Goal: Information Seeking & Learning: Learn about a topic

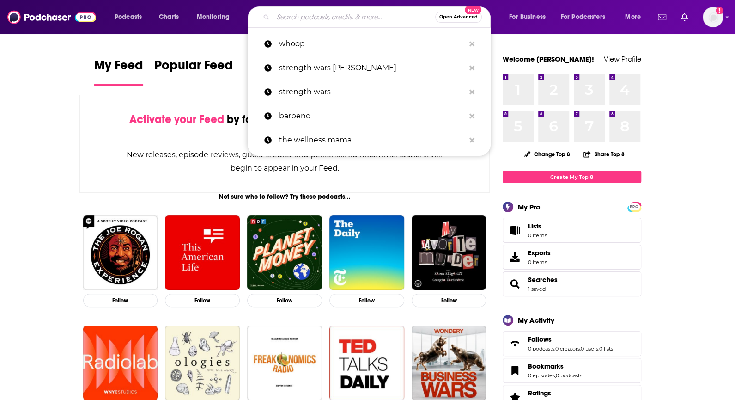
click at [349, 22] on input "Search podcasts, credits, & more..." at bounding box center [354, 17] width 162 height 15
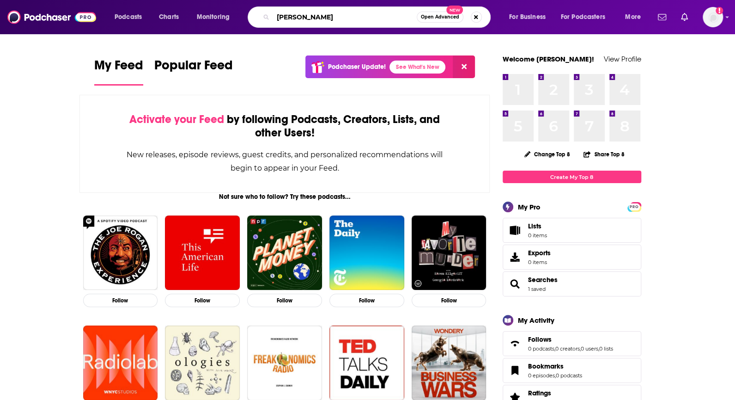
type input "[PERSON_NAME]"
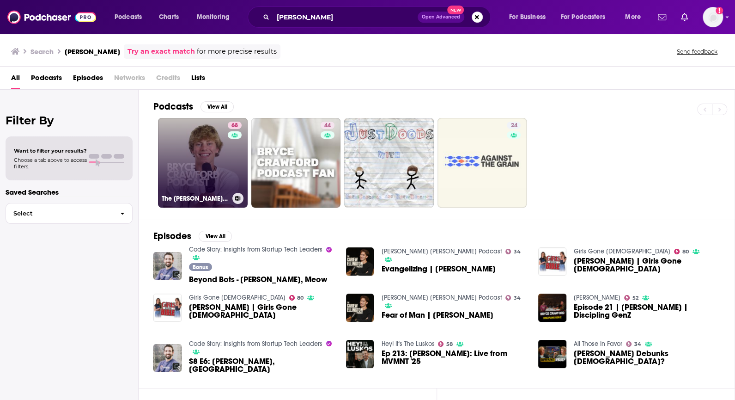
click at [214, 174] on link "68 The [PERSON_NAME] Podcast" at bounding box center [203, 163] width 90 height 90
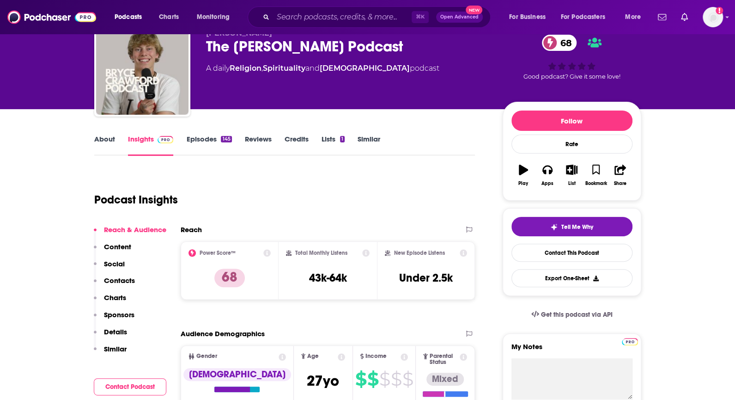
scroll to position [73, 0]
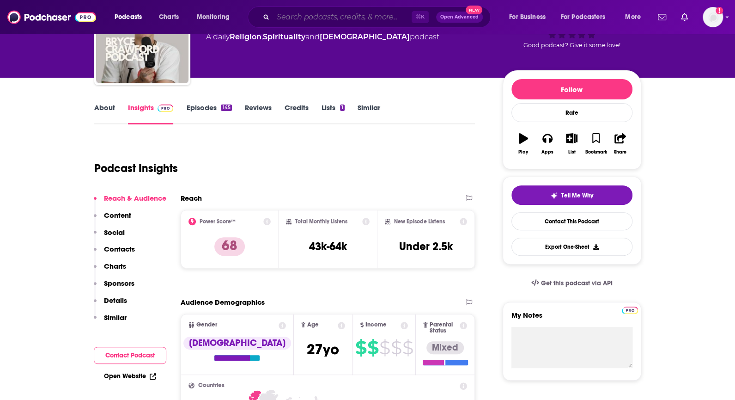
click at [339, 12] on input "Search podcasts, credits, & more..." at bounding box center [342, 17] width 139 height 15
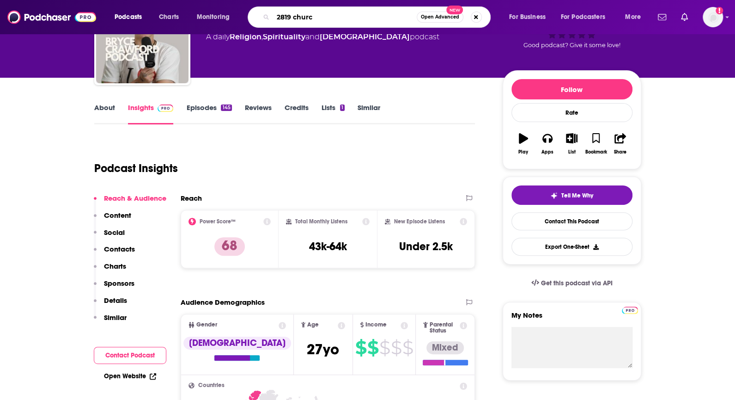
type input "2819 [DEMOGRAPHIC_DATA]"
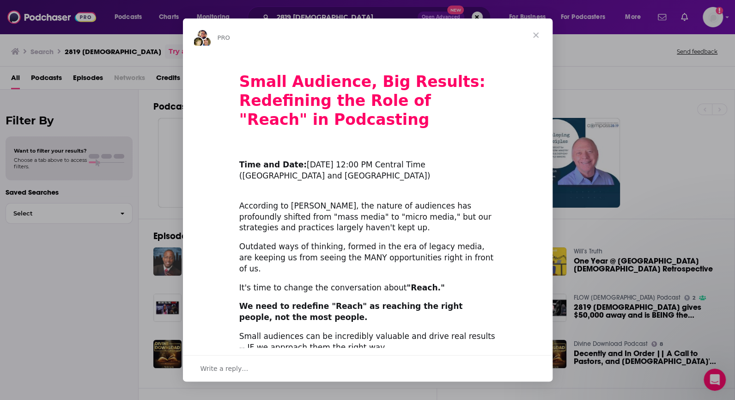
click at [534, 37] on span "Close" at bounding box center [535, 34] width 33 height 33
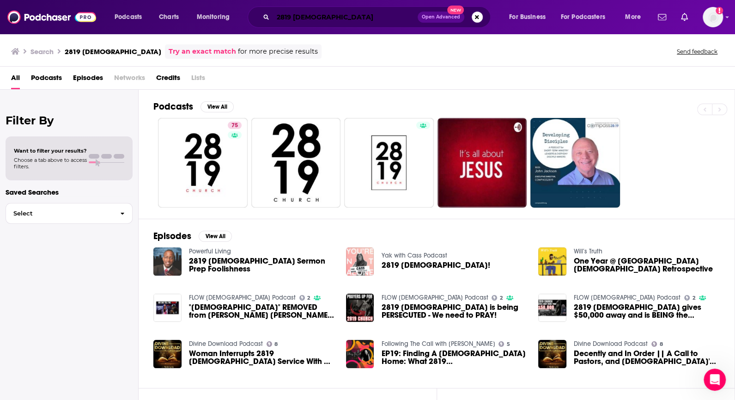
click at [315, 17] on input "2819 [DEMOGRAPHIC_DATA]" at bounding box center [345, 17] width 145 height 15
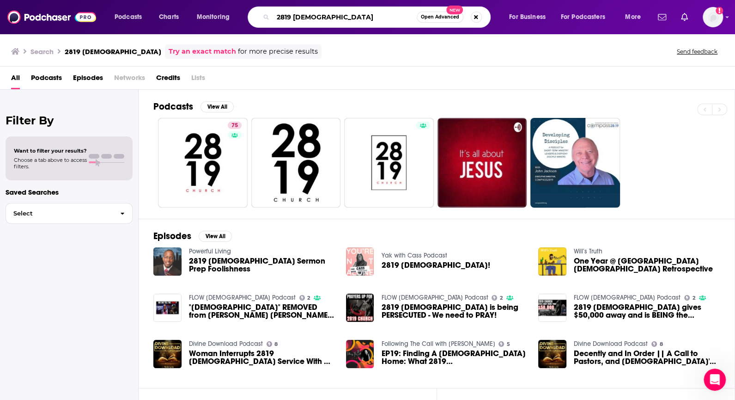
click at [315, 17] on input "2819 [DEMOGRAPHIC_DATA]" at bounding box center [345, 17] width 144 height 15
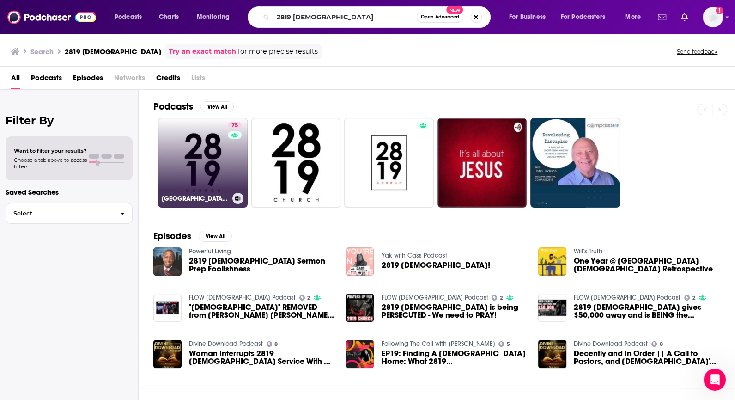
click at [184, 149] on link "75 2819 [DEMOGRAPHIC_DATA]" at bounding box center [203, 163] width 90 height 90
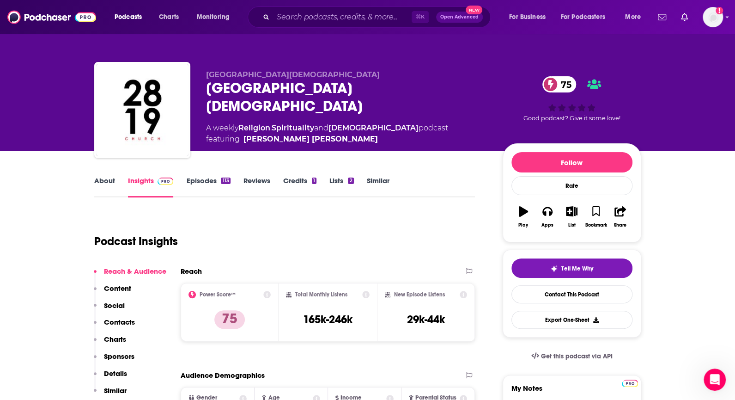
click at [286, 9] on div "⌘ K Open Advanced New" at bounding box center [369, 16] width 243 height 21
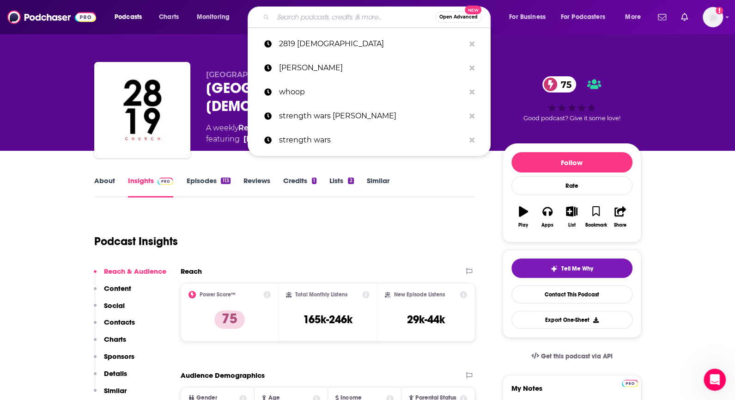
click at [275, 18] on input "Search podcasts, credits, & more..." at bounding box center [354, 17] width 162 height 15
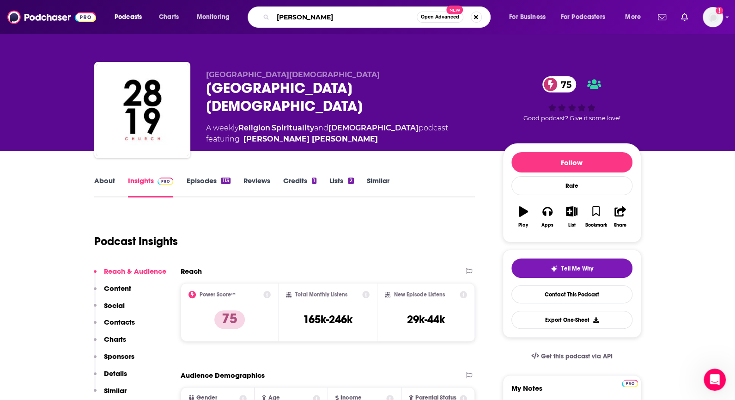
type input "[PERSON_NAME]"
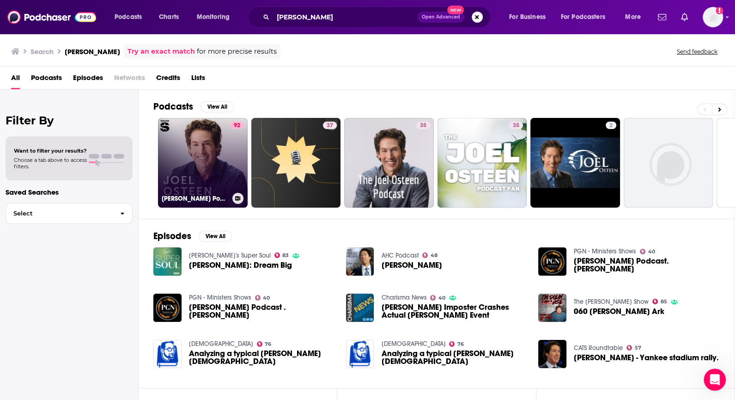
click at [167, 153] on link "92 [PERSON_NAME] Podcast" at bounding box center [203, 163] width 90 height 90
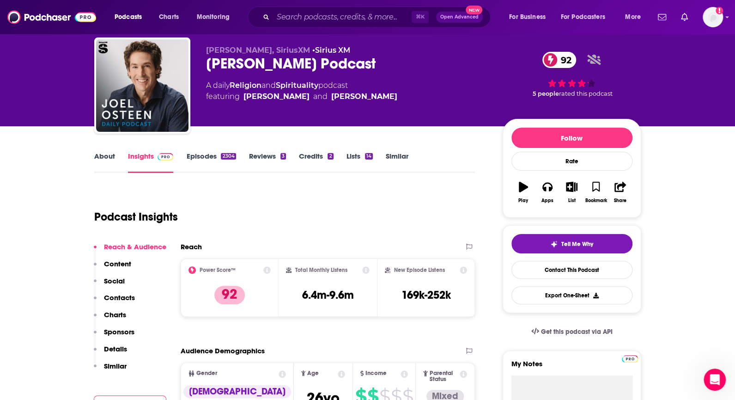
scroll to position [26, 0]
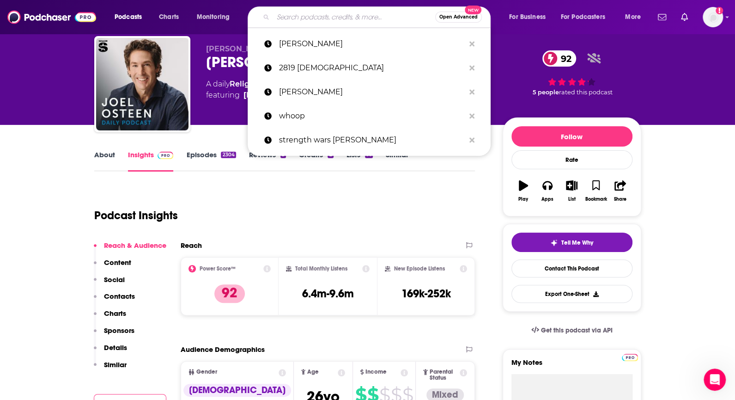
click at [317, 15] on input "Search podcasts, credits, & more..." at bounding box center [354, 17] width 162 height 15
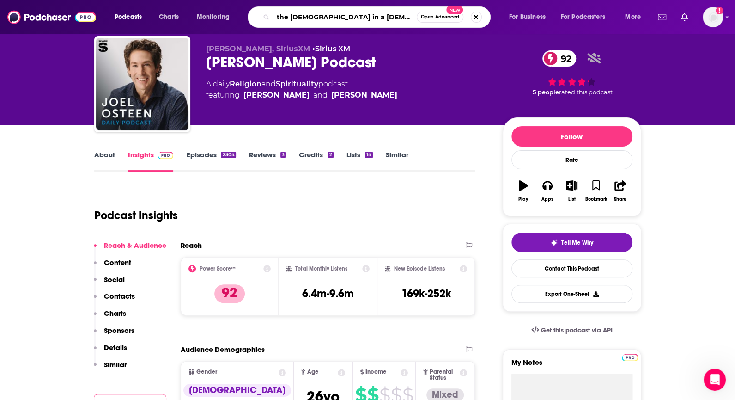
type input "the [DEMOGRAPHIC_DATA] in a year"
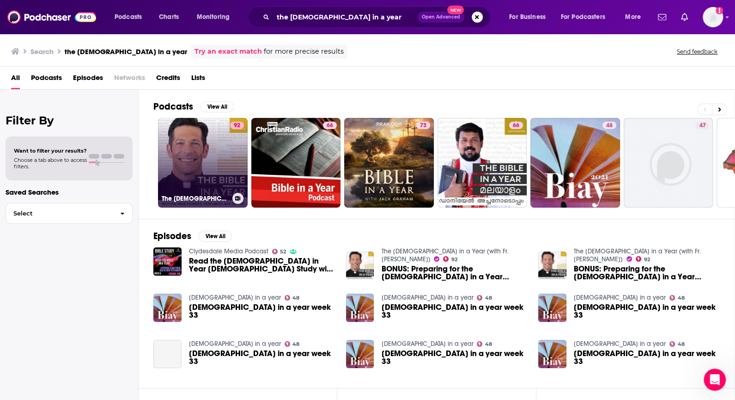
click at [183, 154] on link "92 The [DEMOGRAPHIC_DATA] in a Year (with Fr. [PERSON_NAME])" at bounding box center [203, 163] width 90 height 90
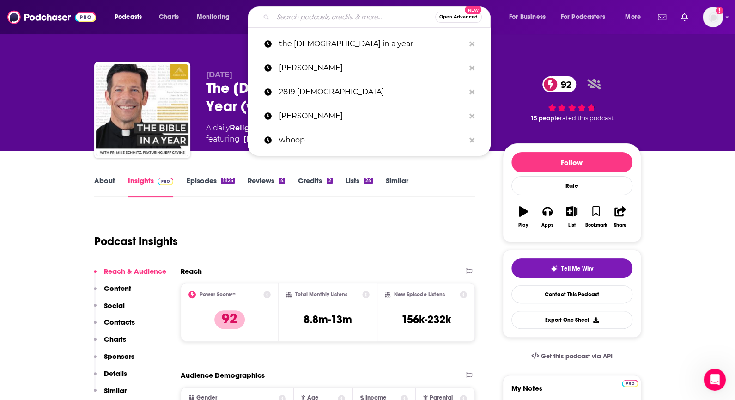
click at [322, 19] on input "Search podcasts, credits, & more..." at bounding box center [354, 17] width 162 height 15
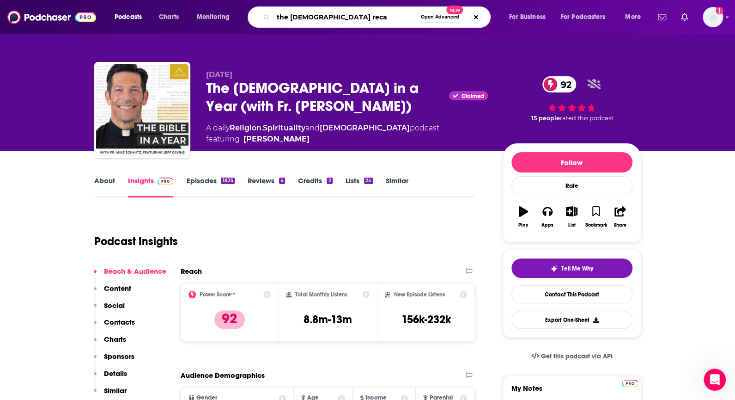
type input "the [DEMOGRAPHIC_DATA] recap"
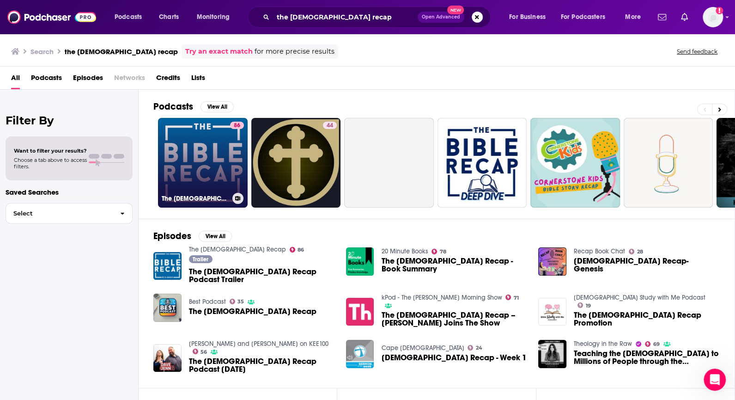
click at [212, 147] on link "86 The [DEMOGRAPHIC_DATA] Recap" at bounding box center [203, 163] width 90 height 90
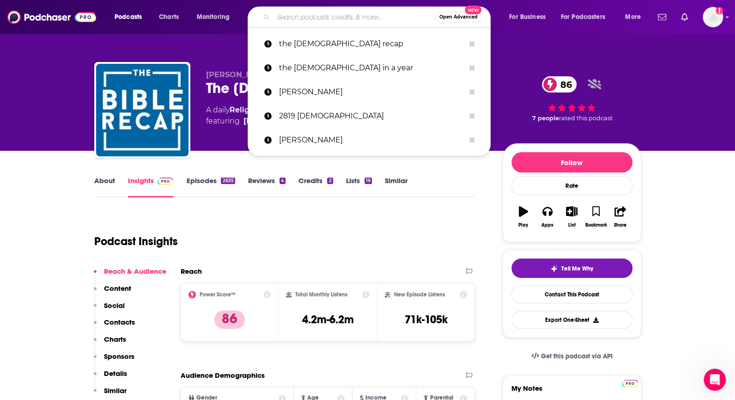
click at [300, 22] on input "Search podcasts, credits, & more..." at bounding box center [354, 17] width 162 height 15
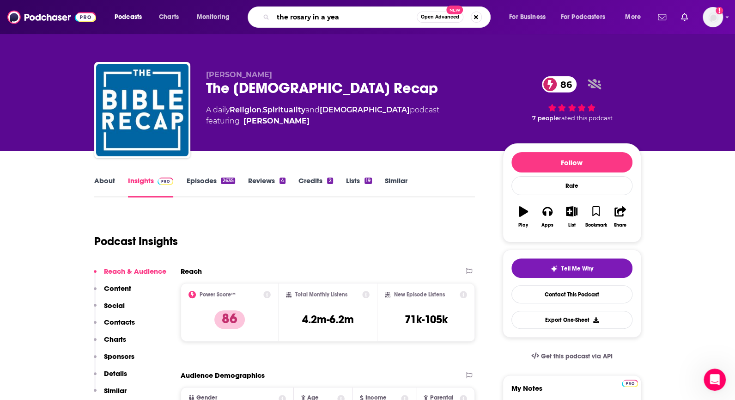
type input "the rosary in a year"
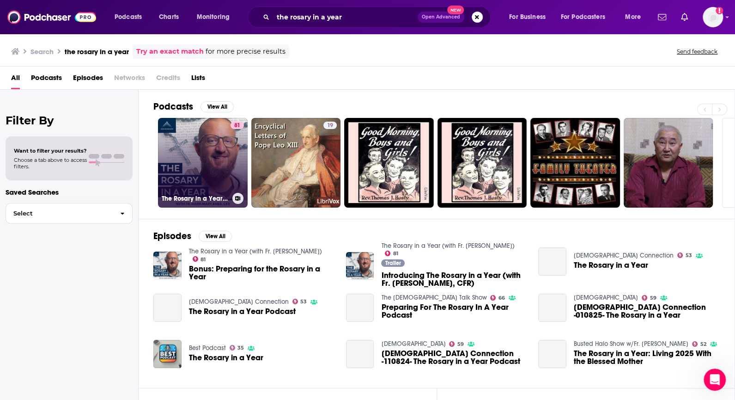
click at [215, 158] on link "81 The Rosary in a Year (with Fr. [PERSON_NAME])" at bounding box center [203, 163] width 90 height 90
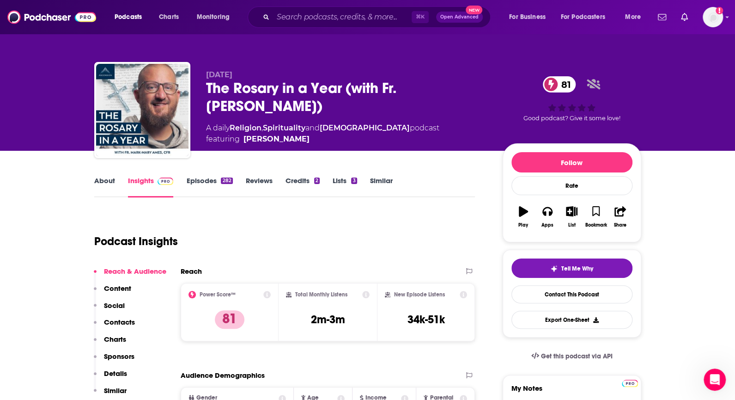
click at [279, 8] on div "⌘ K Open Advanced New" at bounding box center [369, 16] width 243 height 21
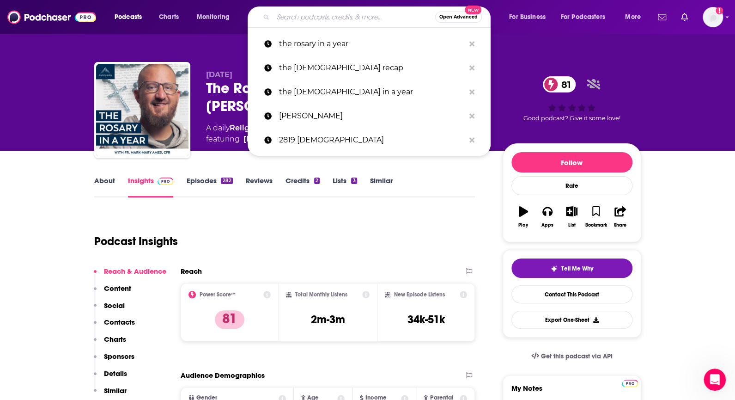
click at [278, 19] on input "Search podcasts, credits, & more..." at bounding box center [354, 17] width 162 height 15
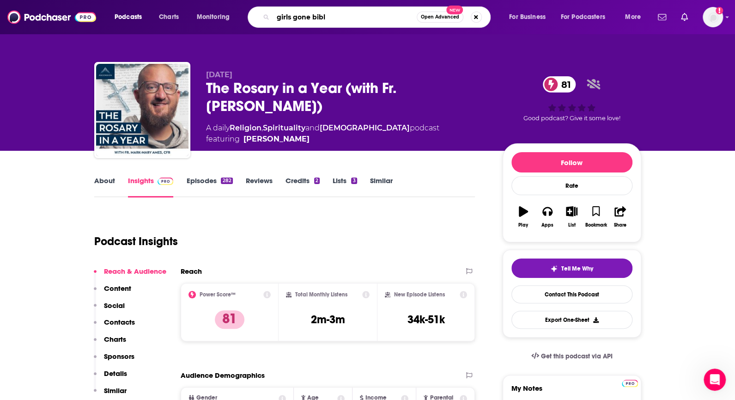
type input "girls gone [DEMOGRAPHIC_DATA]"
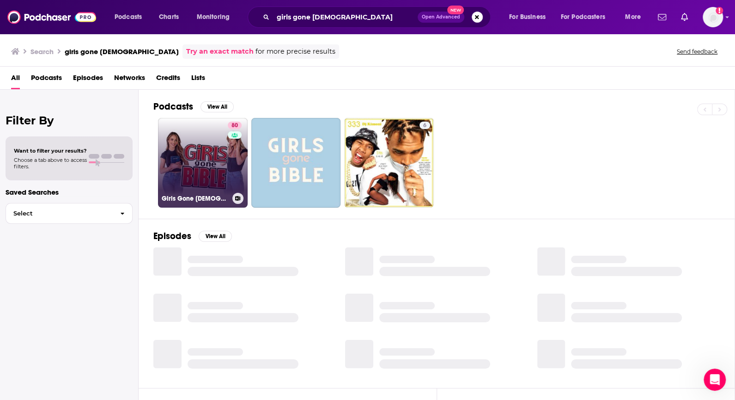
click at [210, 158] on link "80 Girls Gone [DEMOGRAPHIC_DATA]" at bounding box center [203, 163] width 90 height 90
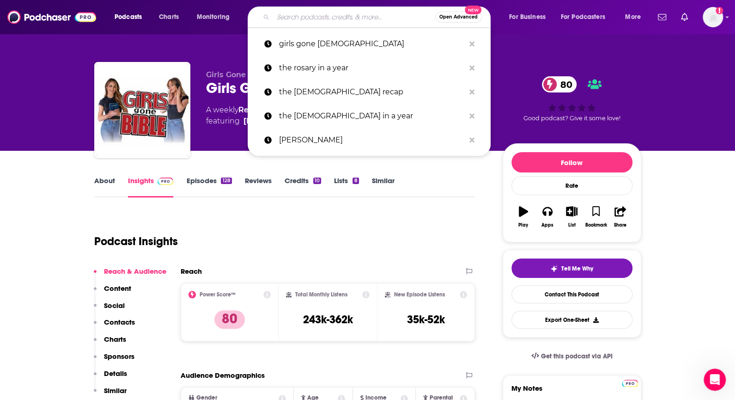
click at [306, 15] on input "Search podcasts, credits, & more..." at bounding box center [354, 17] width 162 height 15
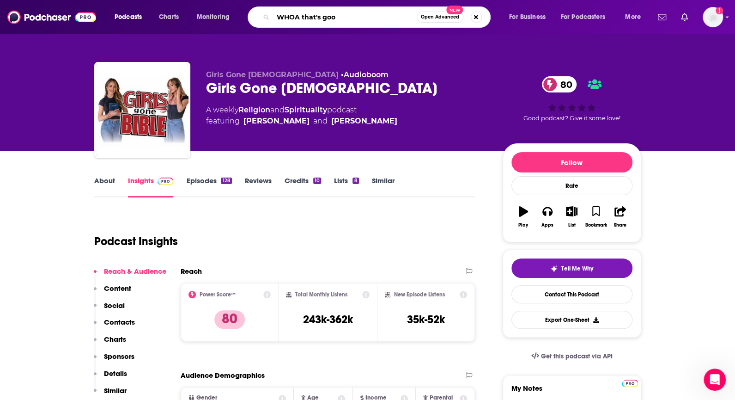
type input "WHOA that's good"
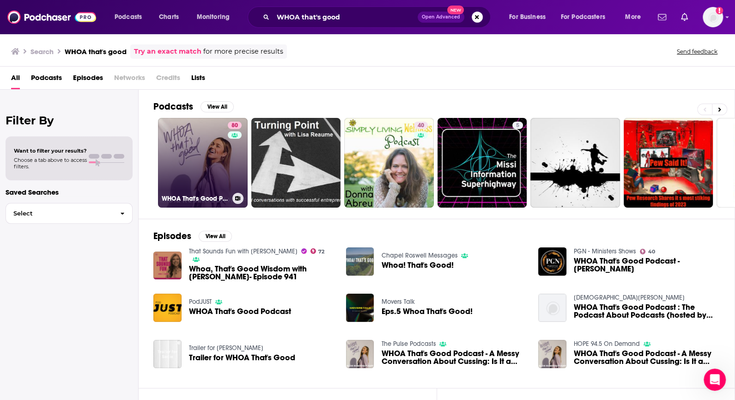
click at [178, 140] on link "80 WHOA That's Good Podcast" at bounding box center [203, 163] width 90 height 90
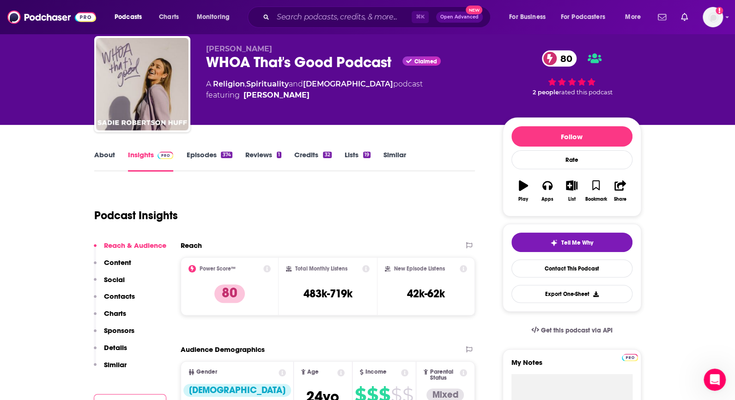
scroll to position [32, 0]
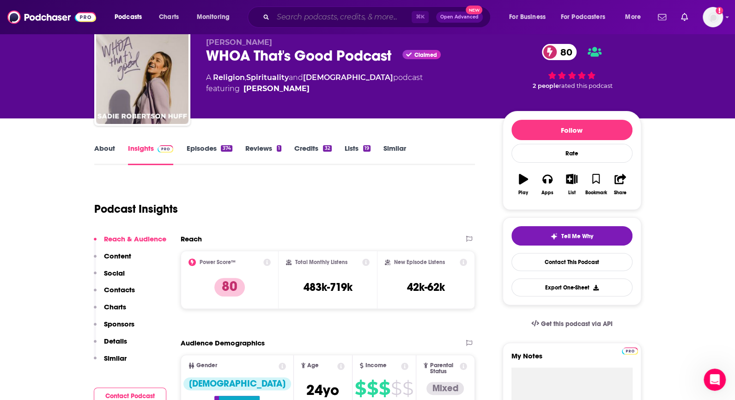
click at [298, 15] on input "Search podcasts, credits, & more..." at bounding box center [342, 17] width 139 height 15
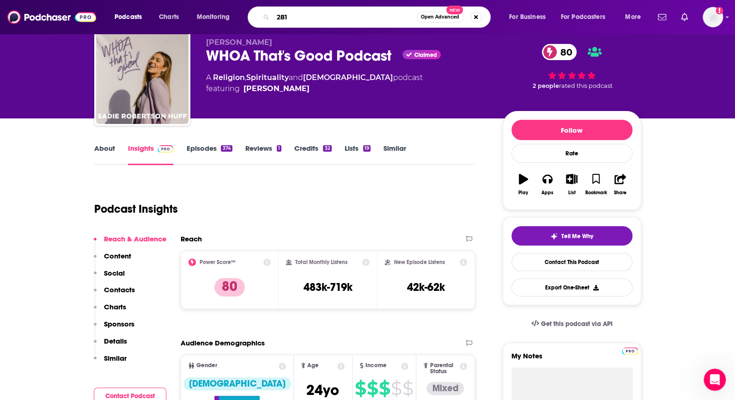
type input "2819"
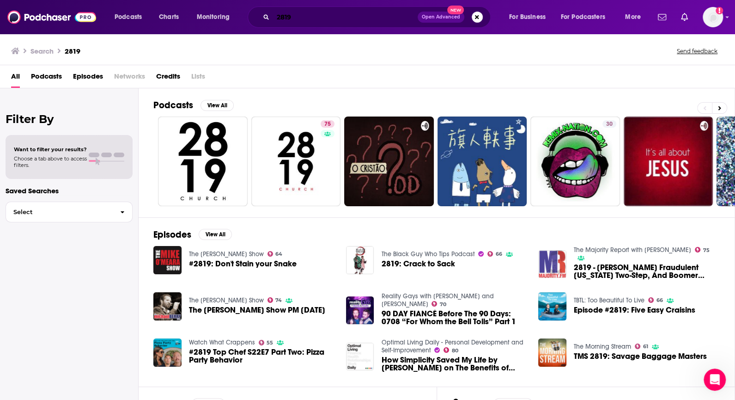
click at [334, 23] on input "2819" at bounding box center [345, 17] width 145 height 15
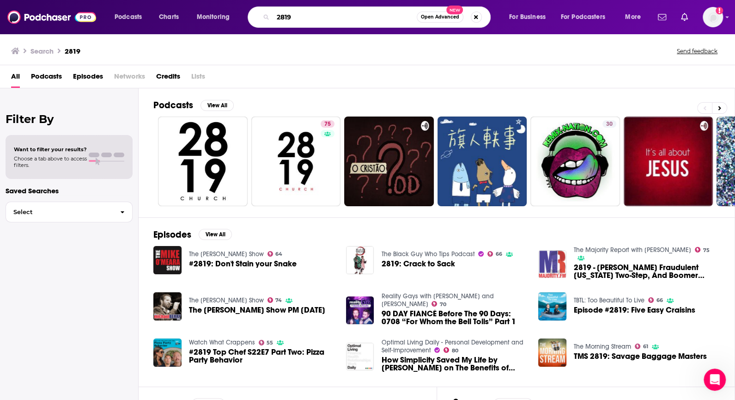
click at [334, 23] on input "2819" at bounding box center [345, 17] width 144 height 15
type input "relatable with [PERSON_NAME]"
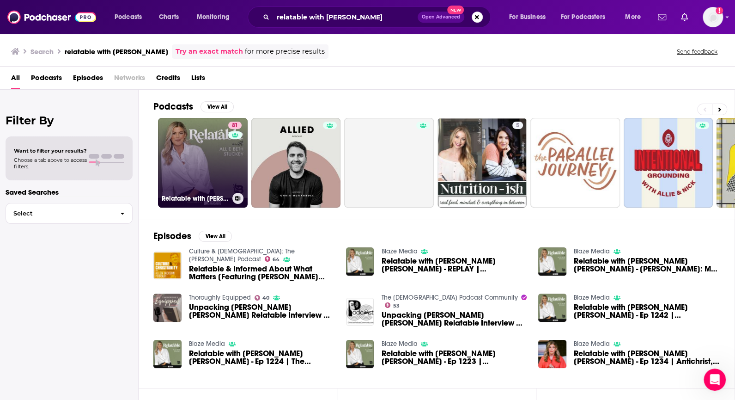
click at [205, 155] on link "81 Relatable with [PERSON_NAME] [PERSON_NAME]" at bounding box center [203, 163] width 90 height 90
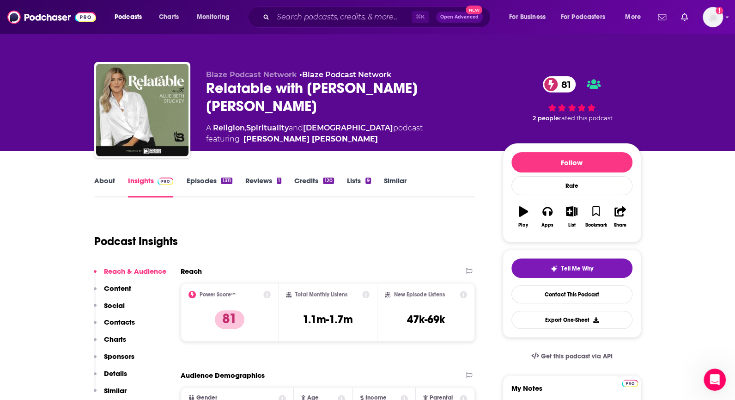
scroll to position [18, 0]
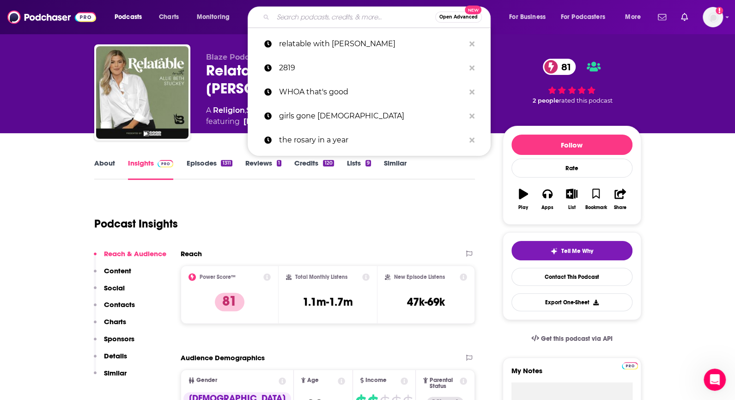
click at [311, 20] on input "Search podcasts, credits, & more..." at bounding box center [354, 17] width 162 height 15
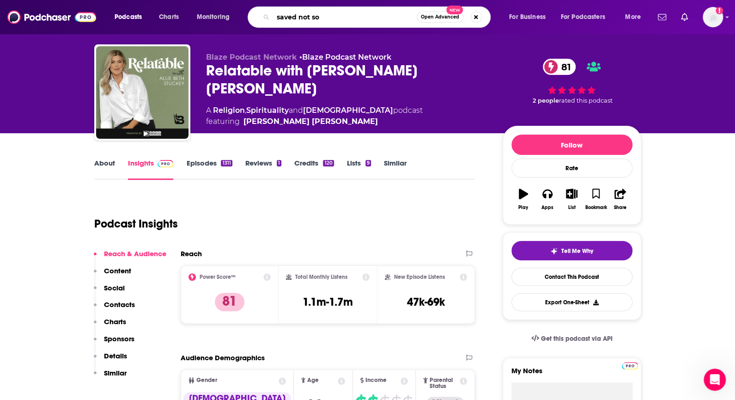
type input "saved not sof"
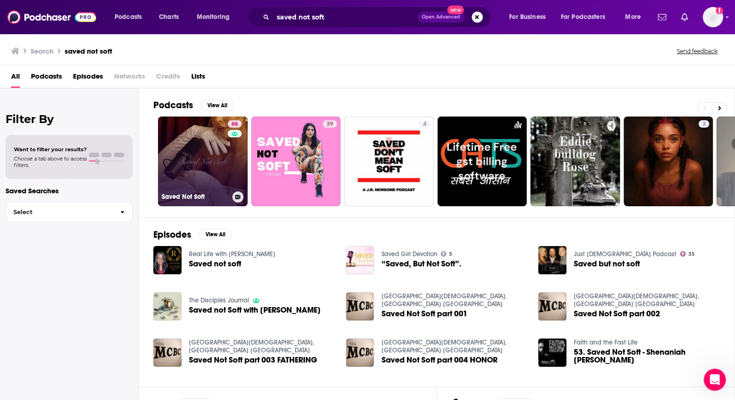
click at [213, 144] on link "66 Saved Not Soft" at bounding box center [203, 161] width 90 height 90
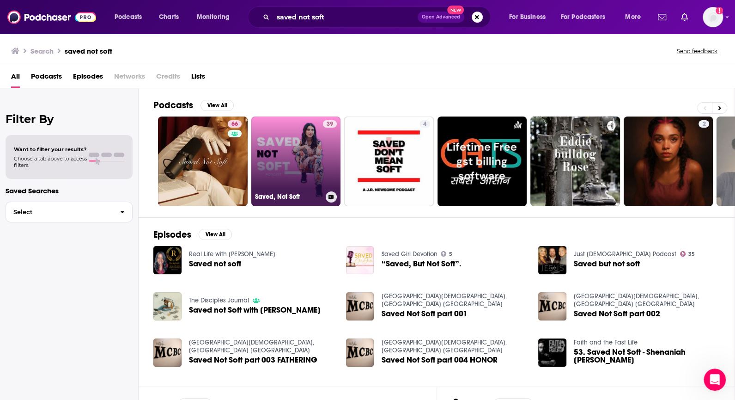
click at [272, 137] on link "39 Saved, Not Soft" at bounding box center [296, 161] width 90 height 90
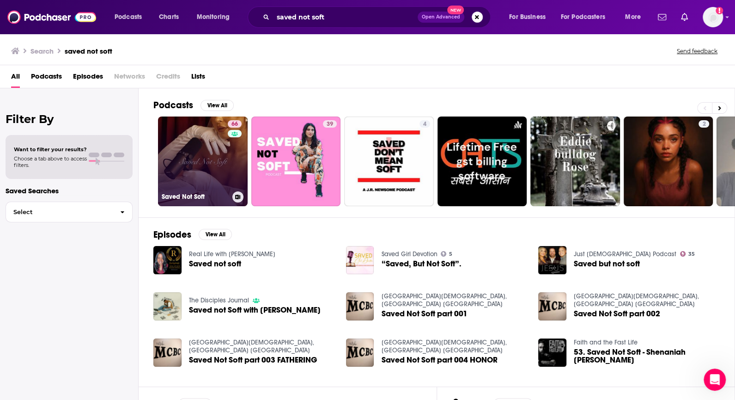
click at [184, 133] on link "66 Saved Not Soft" at bounding box center [203, 161] width 90 height 90
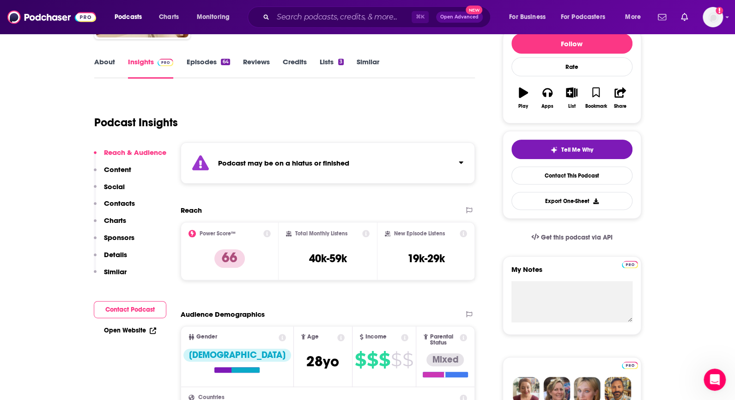
scroll to position [119, 0]
click at [249, 165] on strong "Podcast may be on a hiatus or finished" at bounding box center [283, 162] width 131 height 9
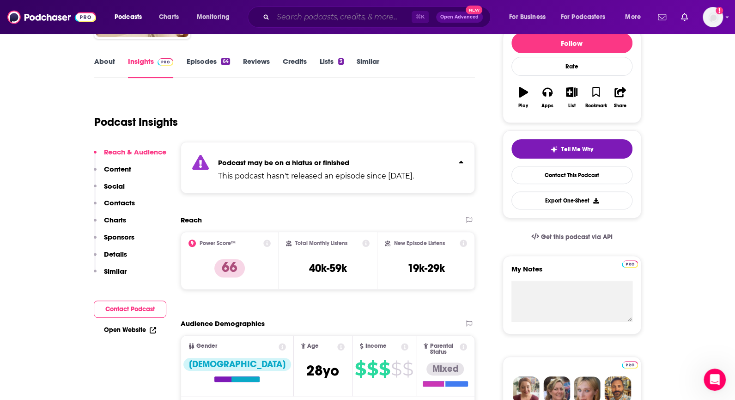
click at [303, 17] on input "Search podcasts, credits, & more..." at bounding box center [342, 17] width 139 height 15
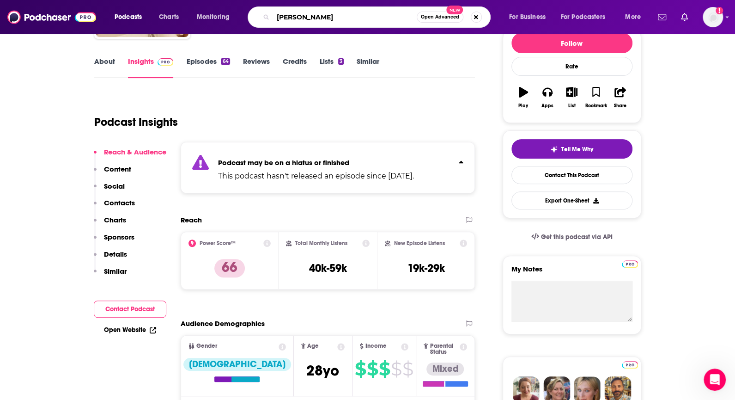
type input "[PERSON_NAME]"
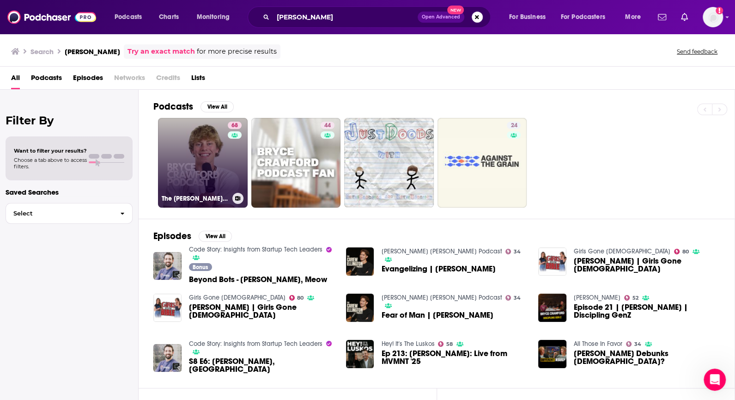
click at [218, 160] on link "68 The [PERSON_NAME] Podcast" at bounding box center [203, 163] width 90 height 90
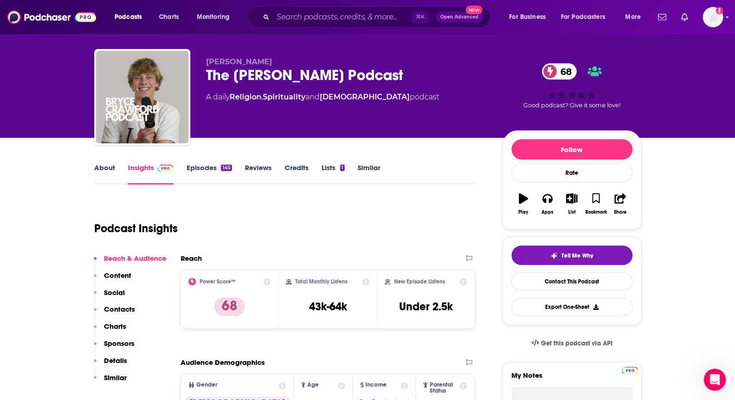
scroll to position [14, 0]
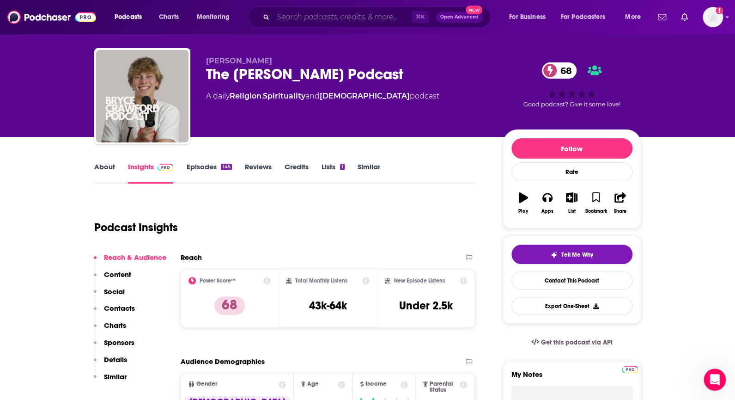
click at [323, 11] on input "Search podcasts, credits, & more..." at bounding box center [342, 17] width 139 height 15
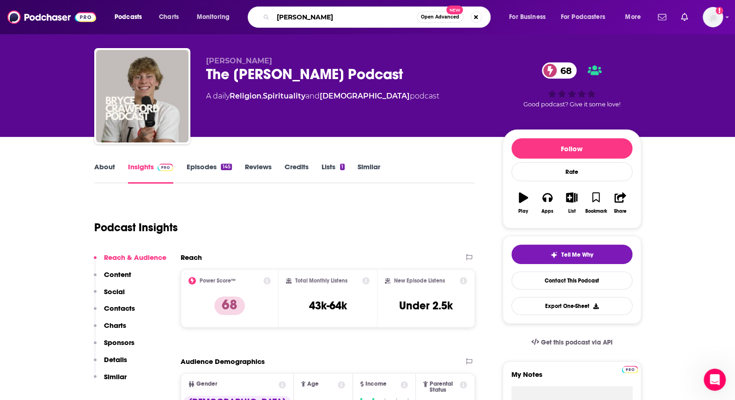
type input "[PERSON_NAME]"
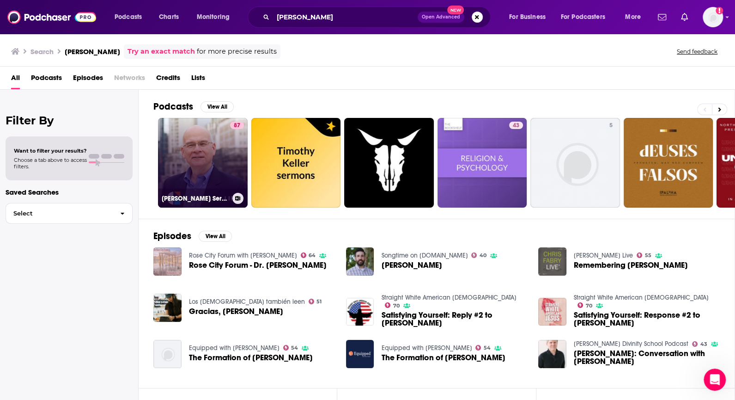
click at [222, 134] on link "87 [PERSON_NAME] Sermons Podcast by [DEMOGRAPHIC_DATA] in Life" at bounding box center [203, 163] width 90 height 90
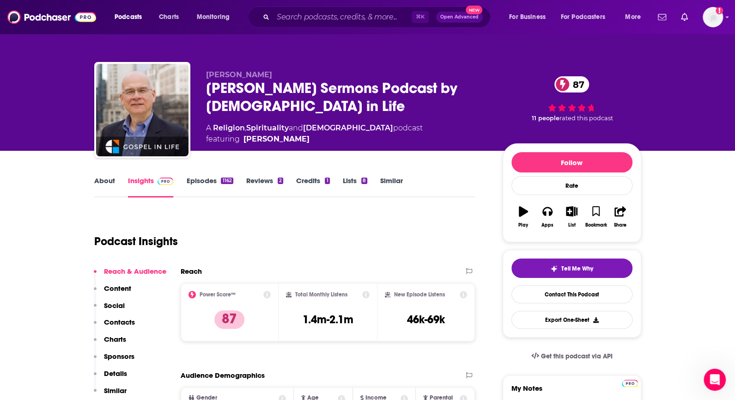
scroll to position [7, 0]
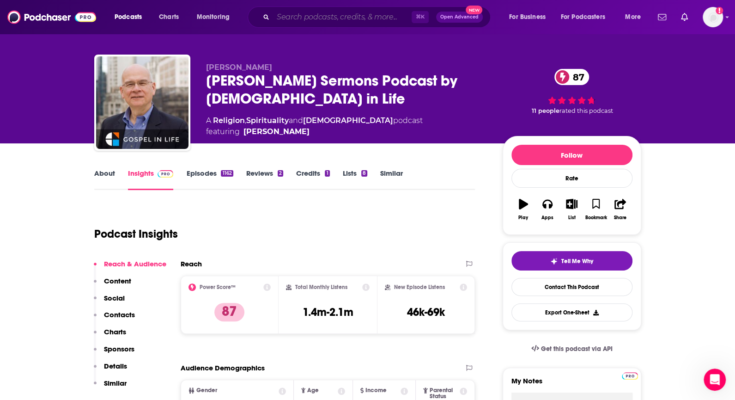
click at [288, 21] on input "Search podcasts, credits, & more..." at bounding box center [342, 17] width 139 height 15
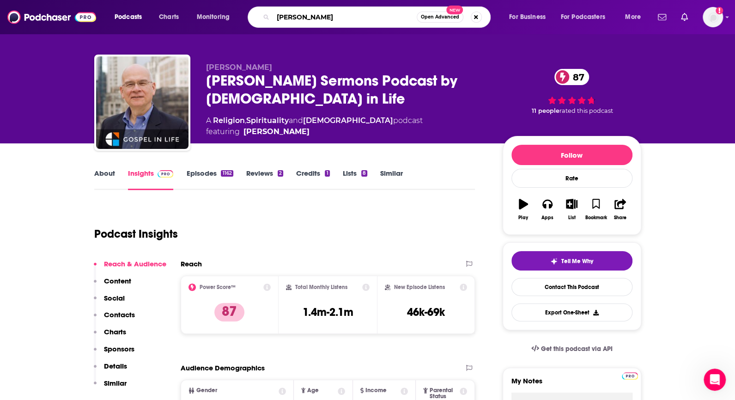
type input "[PERSON_NAME]"
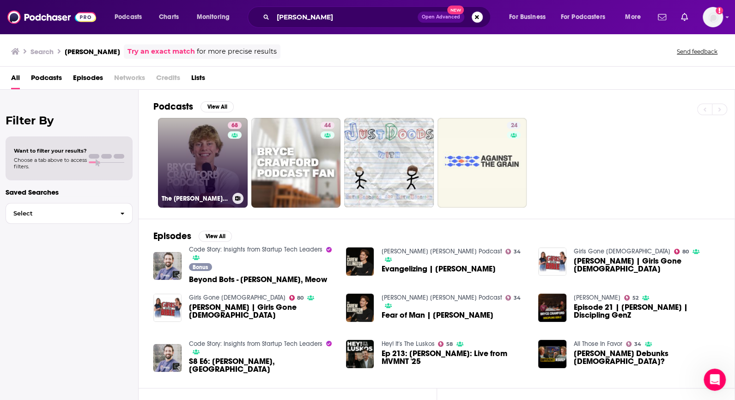
click at [227, 135] on link "68 The [PERSON_NAME] Podcast" at bounding box center [203, 163] width 90 height 90
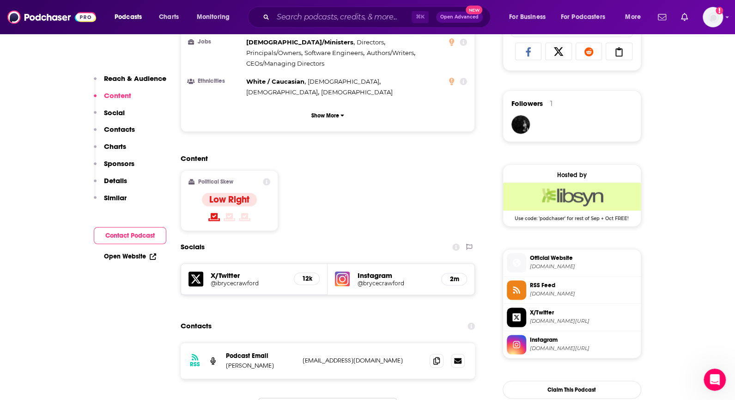
scroll to position [625, 0]
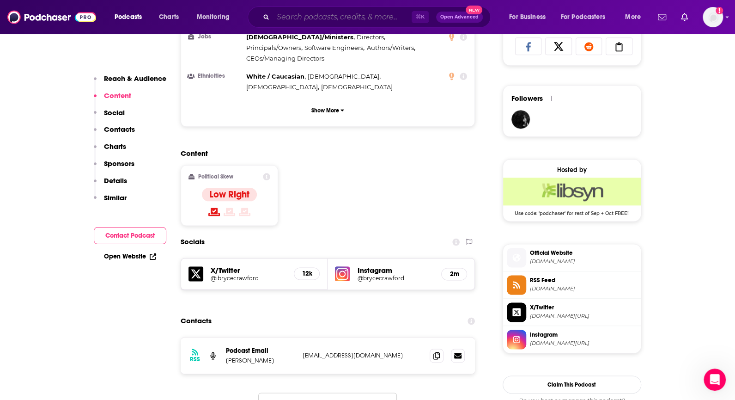
click at [291, 17] on input "Search podcasts, credits, & more..." at bounding box center [342, 17] width 139 height 15
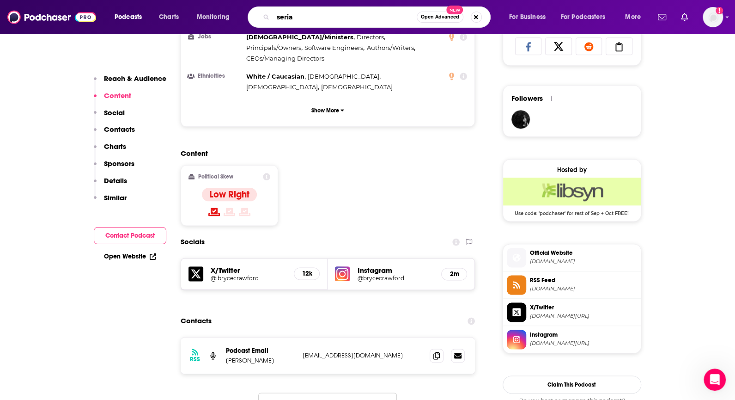
type input "serial"
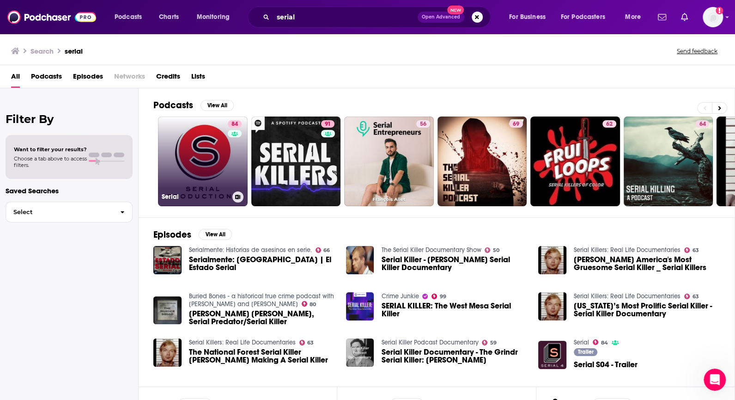
click at [200, 165] on link "84 Serial" at bounding box center [203, 161] width 90 height 90
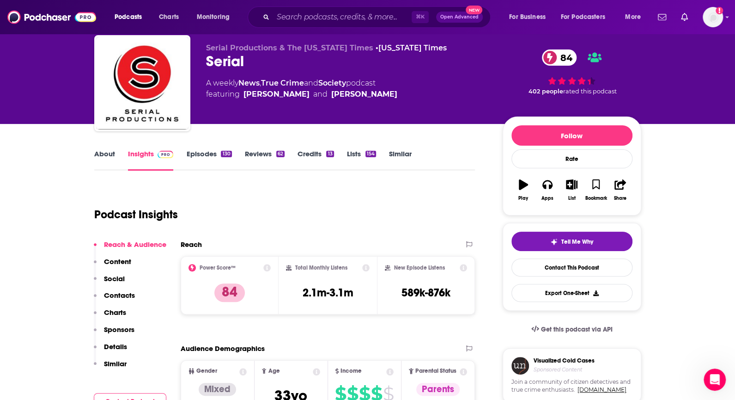
scroll to position [33, 0]
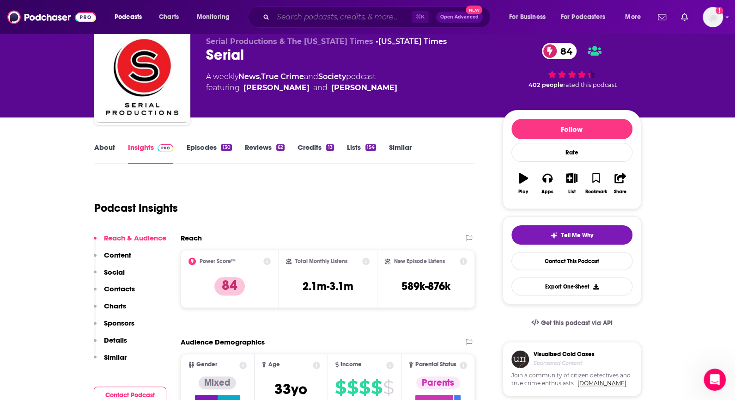
click at [314, 12] on input "Search podcasts, credits, & more..." at bounding box center [342, 17] width 139 height 15
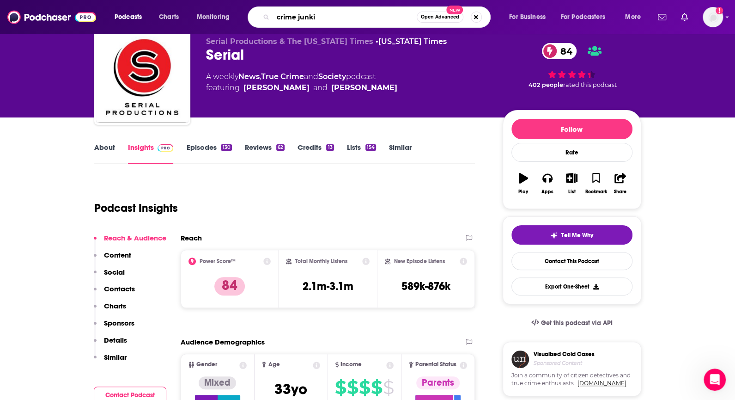
type input "crime junkie"
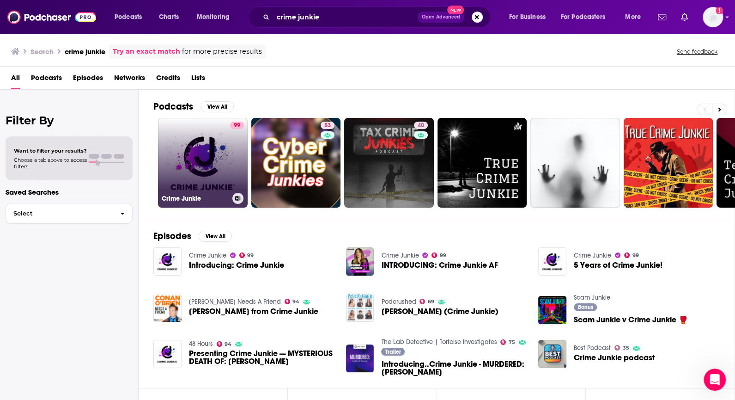
click at [196, 160] on link "99 Crime Junkie" at bounding box center [203, 163] width 90 height 90
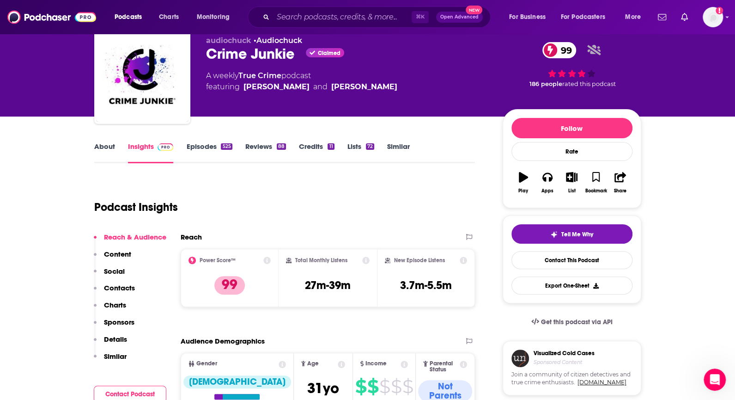
scroll to position [35, 0]
